Goal: Information Seeking & Learning: Learn about a topic

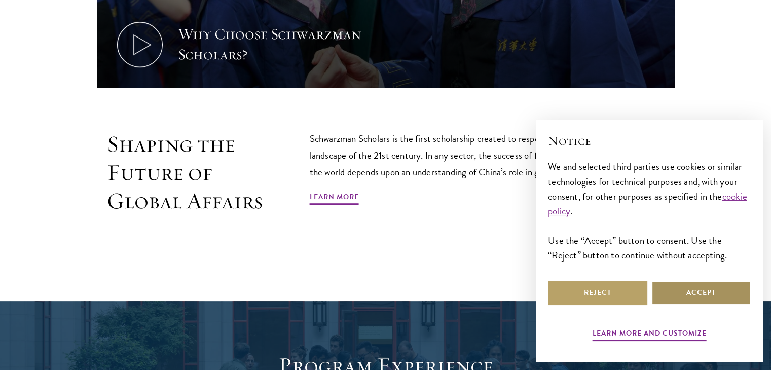
click at [693, 299] on button "Accept" at bounding box center [700, 293] width 99 height 24
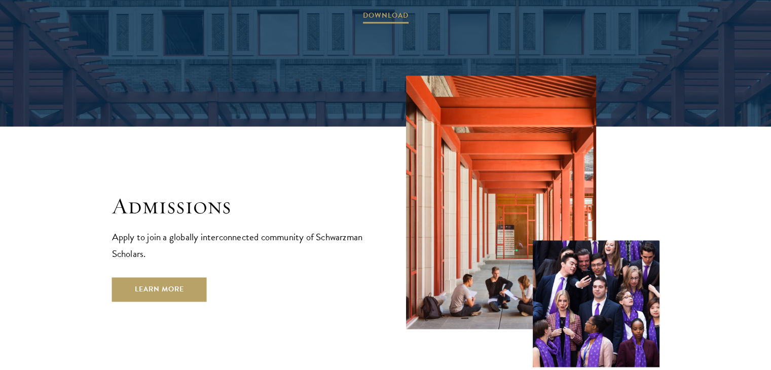
scroll to position [1567, 0]
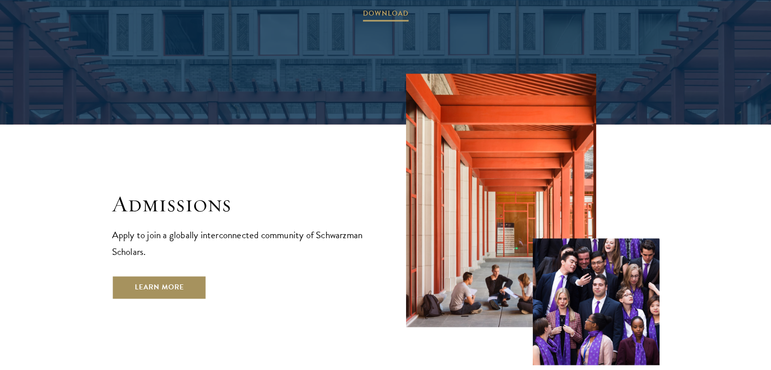
click at [167, 275] on link "Learn More" at bounding box center [159, 287] width 95 height 24
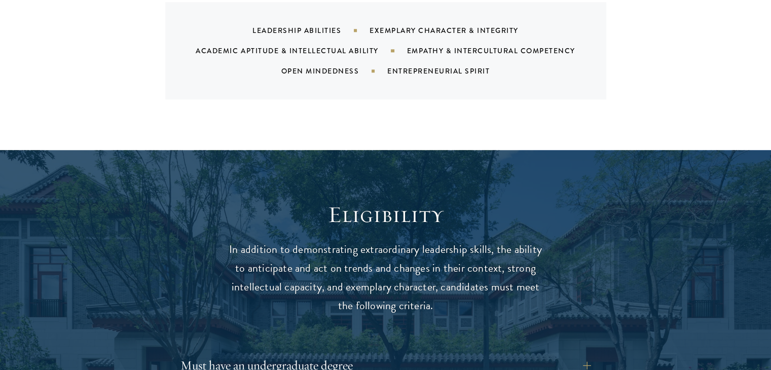
scroll to position [1267, 0]
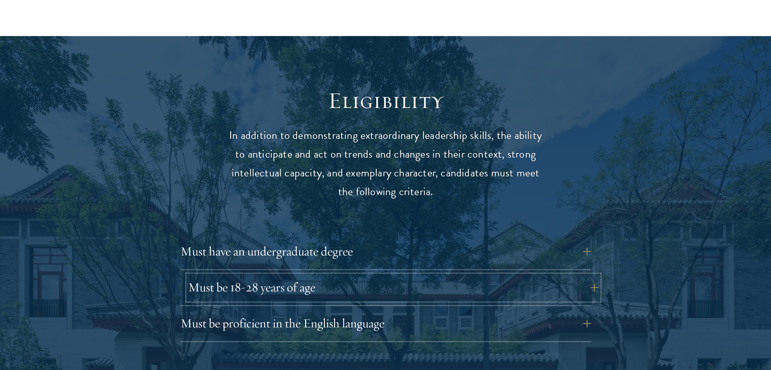
click at [233, 275] on button "Must be 18-28 years of age" at bounding box center [393, 287] width 410 height 24
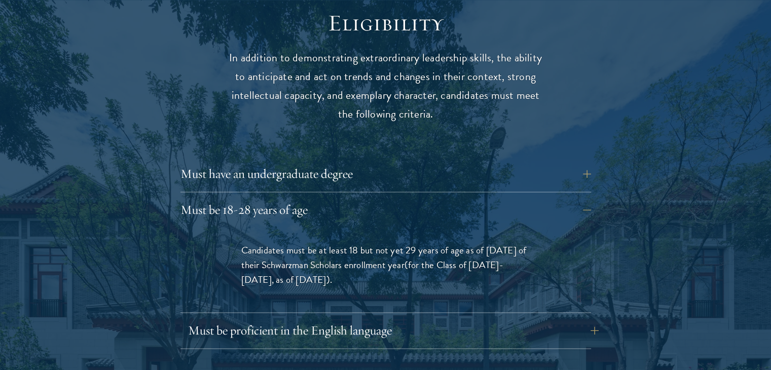
scroll to position [1419, 0]
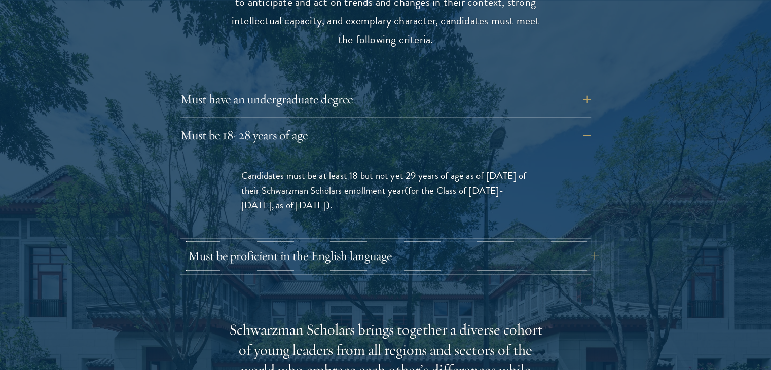
click at [272, 244] on button "Must be proficient in the English language" at bounding box center [393, 256] width 410 height 24
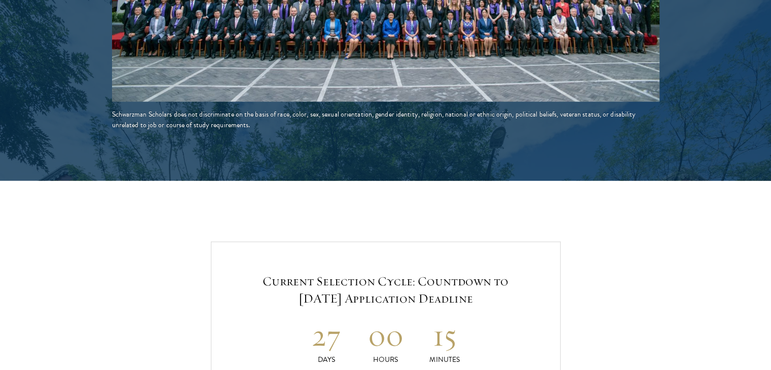
scroll to position [2331, 0]
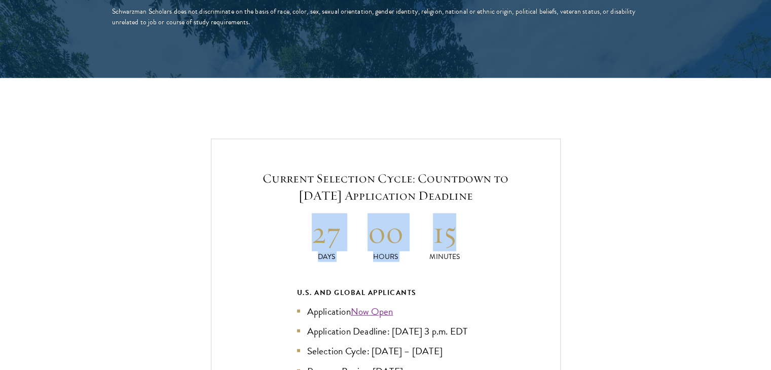
drag, startPoint x: 272, startPoint y: 221, endPoint x: 452, endPoint y: 217, distance: 180.4
click at [452, 217] on div "Current Selection Cycle: Countdown to [DATE] Application Deadline 27 Days 00 Ho…" at bounding box center [386, 354] width 350 height 431
drag, startPoint x: 460, startPoint y: 214, endPoint x: 268, endPoint y: 224, distance: 192.8
click at [268, 224] on div "Current Selection Cycle: Countdown to [DATE] Application Deadline 27 Days 00 Ho…" at bounding box center [386, 354] width 350 height 431
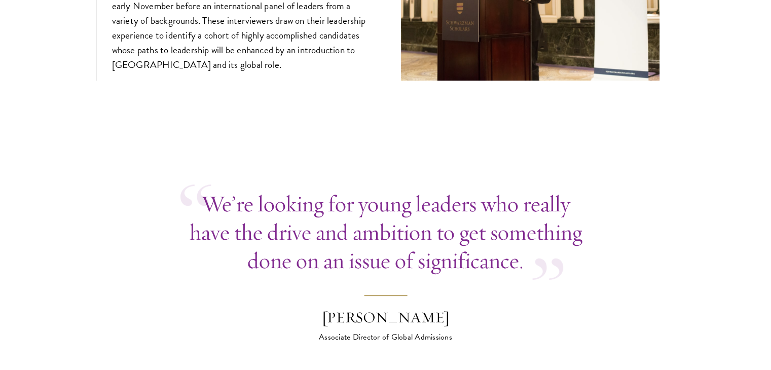
scroll to position [4256, 0]
